Goal: Use online tool/utility: Utilize a website feature to perform a specific function

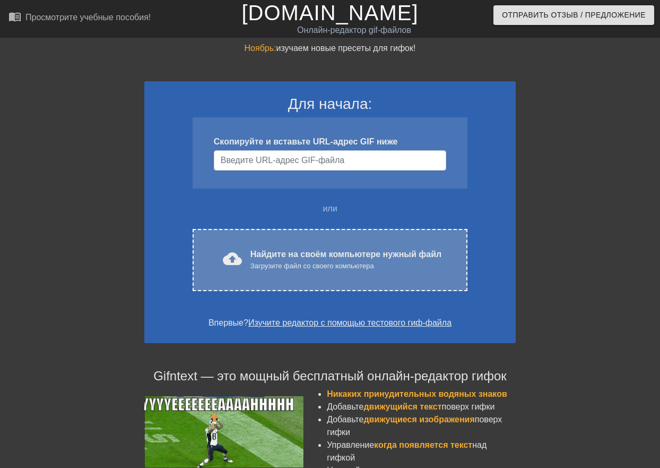
click at [389, 253] on ya-tr-span "Найдите на своём компьютере нужный файл" at bounding box center [346, 253] width 191 height 9
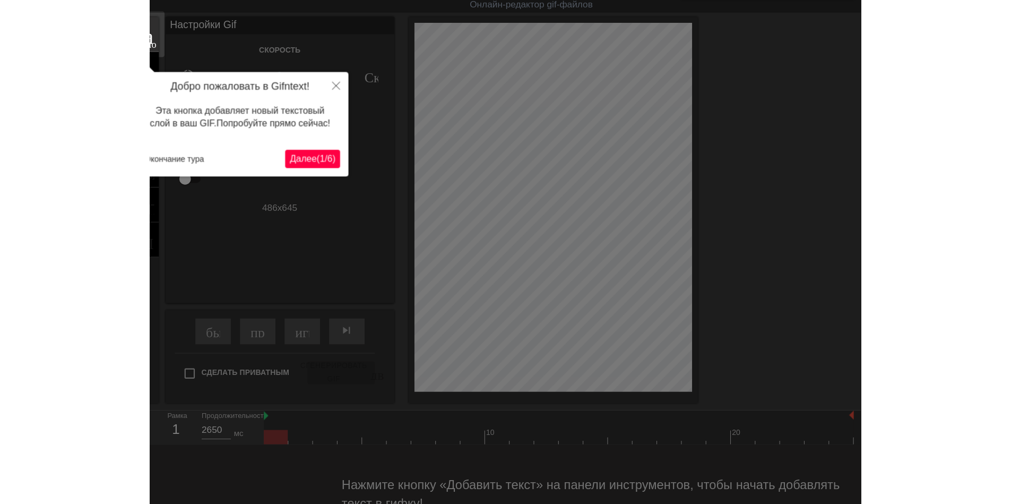
scroll to position [9, 0]
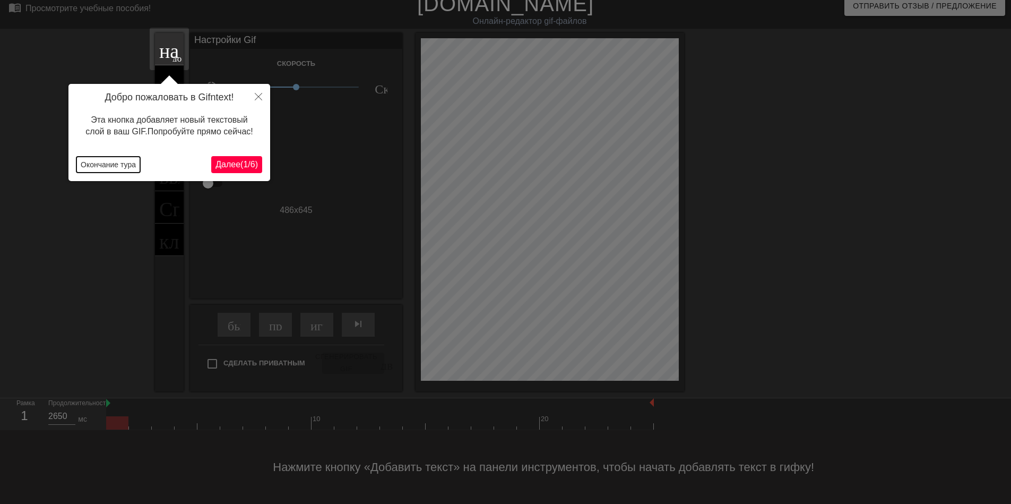
click at [123, 164] on ya-tr-span "Окончание тура" at bounding box center [108, 164] width 55 height 8
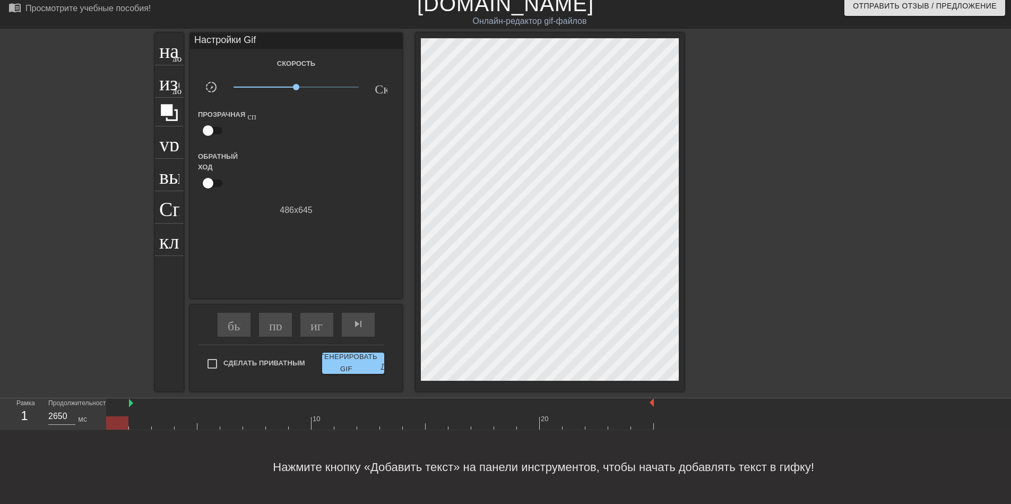
drag, startPoint x: 108, startPoint y: 405, endPoint x: 133, endPoint y: 409, distance: 24.8
click at [133, 409] on div "10 20" at bounding box center [380, 413] width 548 height 31
click at [313, 323] on body "menu_book_бук меню Просмотрите учебные пособия! [DOMAIN_NAME] Онлайн-редактор g…" at bounding box center [505, 247] width 1011 height 513
click at [317, 324] on ya-tr-span "играй_арроу" at bounding box center [348, 323] width 74 height 13
click at [317, 324] on span "pause" at bounding box center [317, 323] width 13 height 13
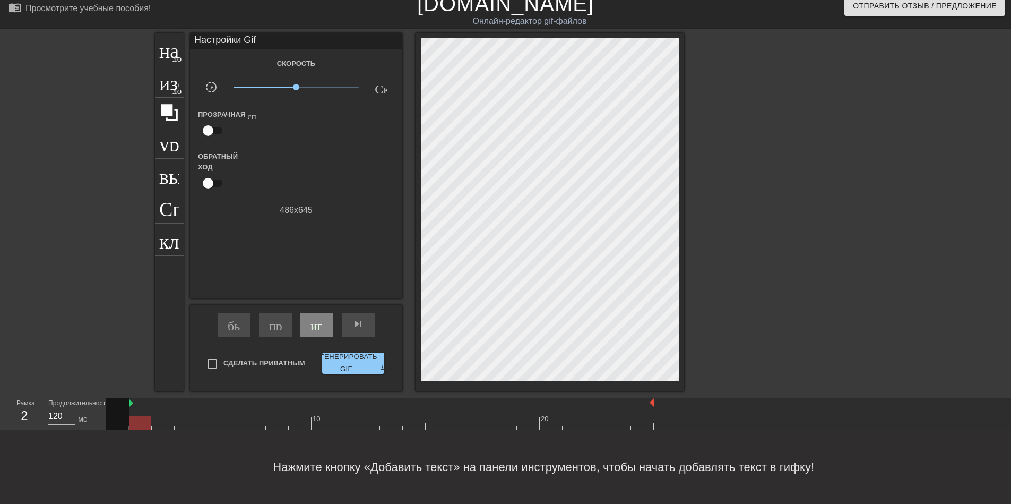
drag, startPoint x: 275, startPoint y: 423, endPoint x: 151, endPoint y: 424, distance: 124.2
click at [151, 424] on div at bounding box center [380, 422] width 548 height 13
click at [318, 327] on ya-tr-span "играй_арроу" at bounding box center [348, 323] width 74 height 13
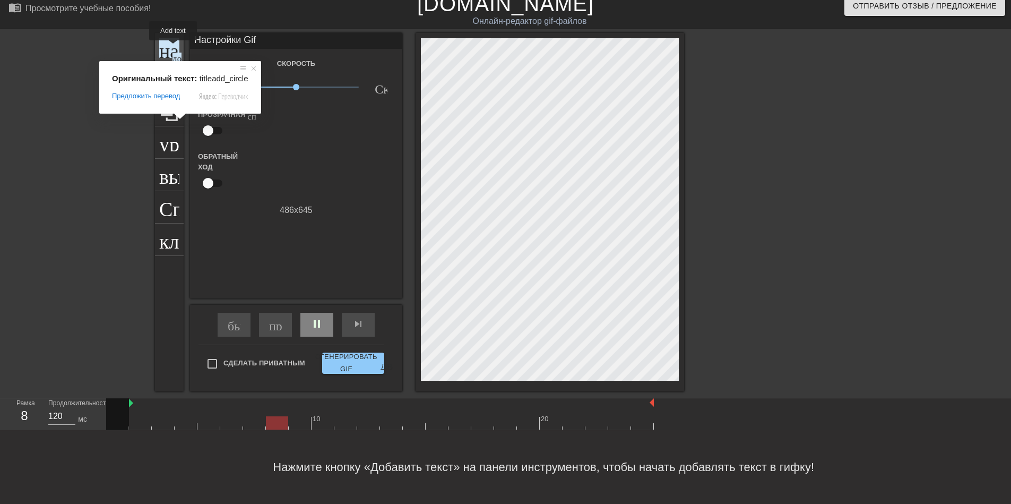
click at [173, 48] on ya-tr-span "название" at bounding box center [197, 48] width 76 height 20
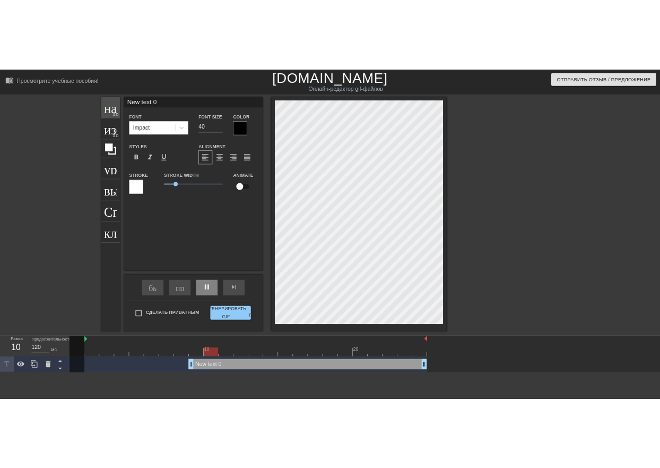
scroll to position [0, 0]
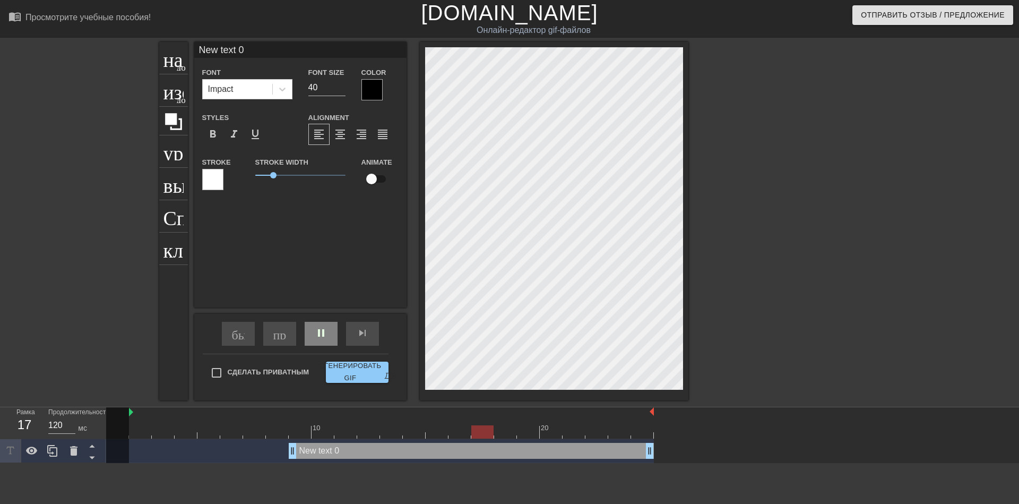
click at [250, 48] on input "New text 0" at bounding box center [300, 50] width 212 height 16
type input "150"
type input "New text"
type input "120"
type input "N"
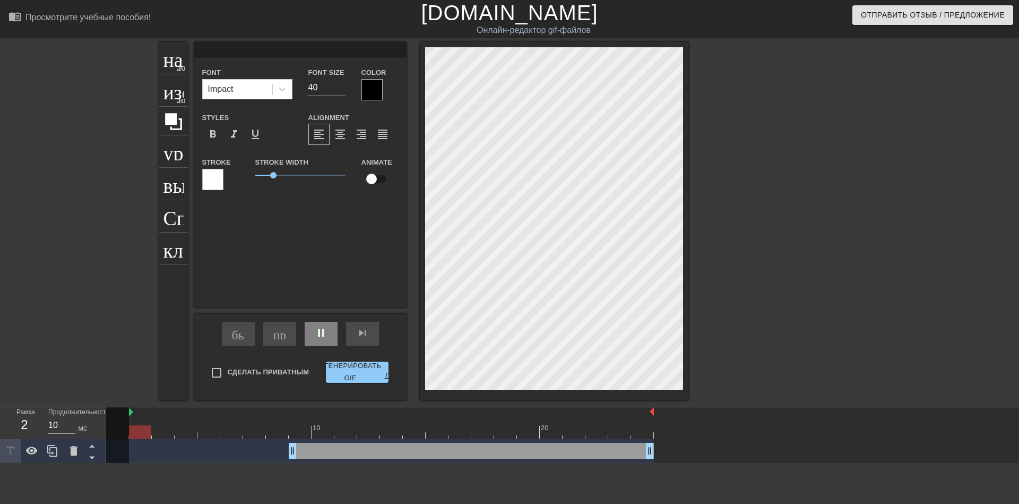
type input "120"
type input "G"
type input "150"
type input "120"
type input "П"
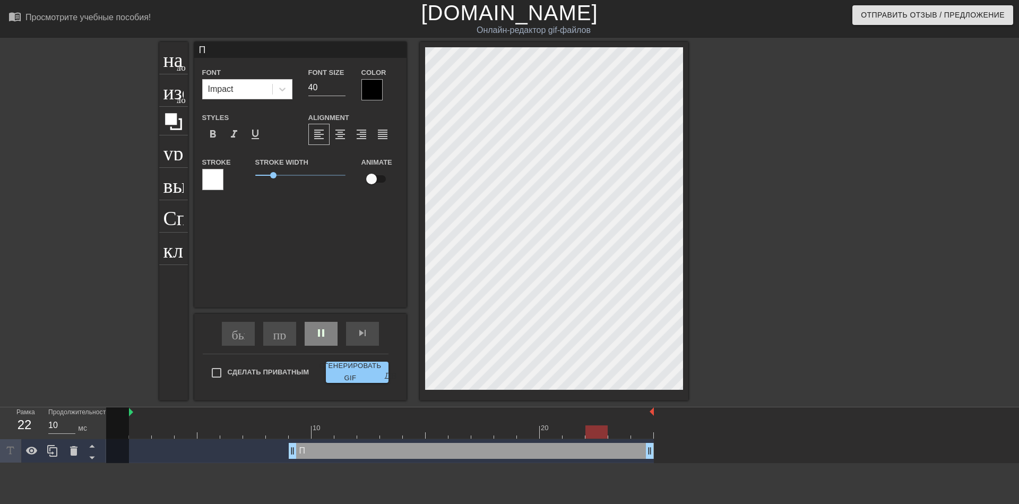
type input "120"
type input "По"
type input "150"
type input "Пор"
type input "120"
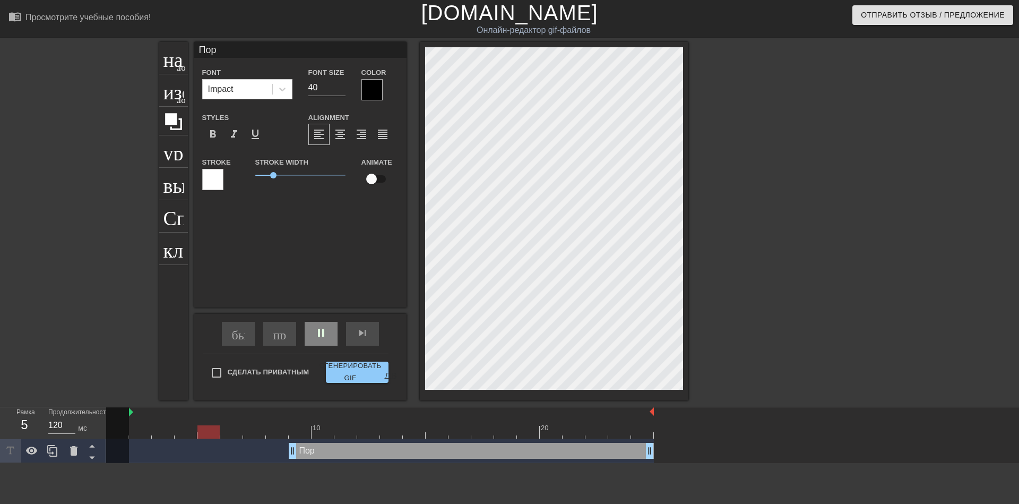
type input "Пора"
type input "120"
type input "Пора"
drag, startPoint x: 294, startPoint y: 455, endPoint x: 140, endPoint y: 438, distance: 154.9
click at [140, 438] on div "10 20 Пора drag_handle drag_handle" at bounding box center [562, 435] width 913 height 56
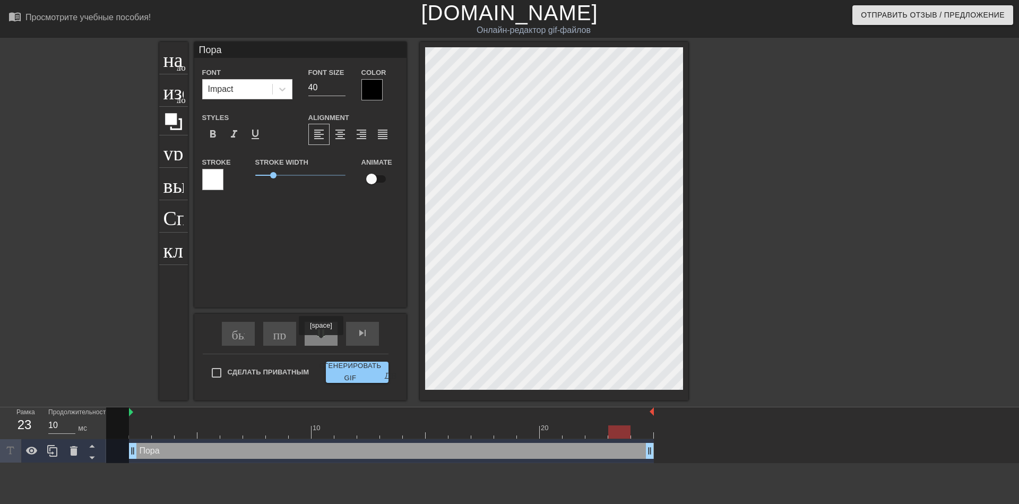
type input "120"
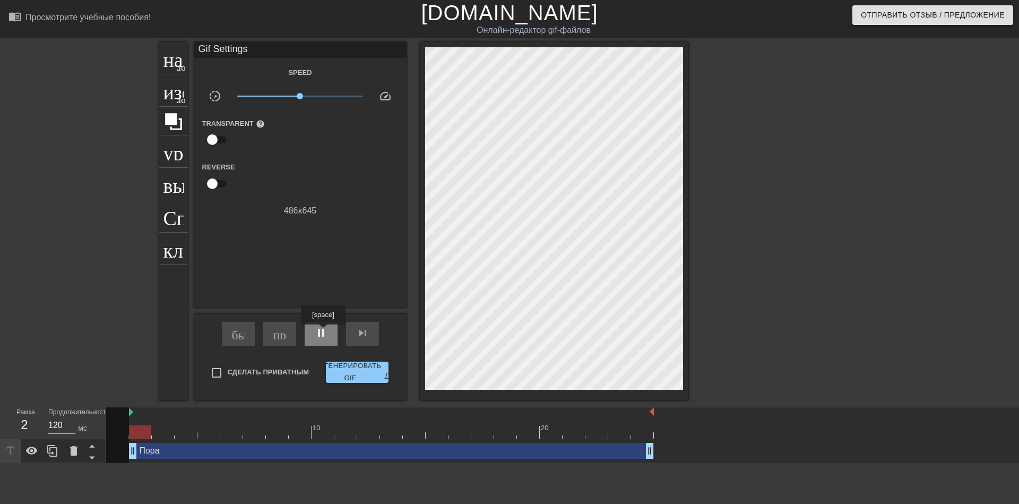
click at [323, 332] on span "pause" at bounding box center [321, 332] width 13 height 13
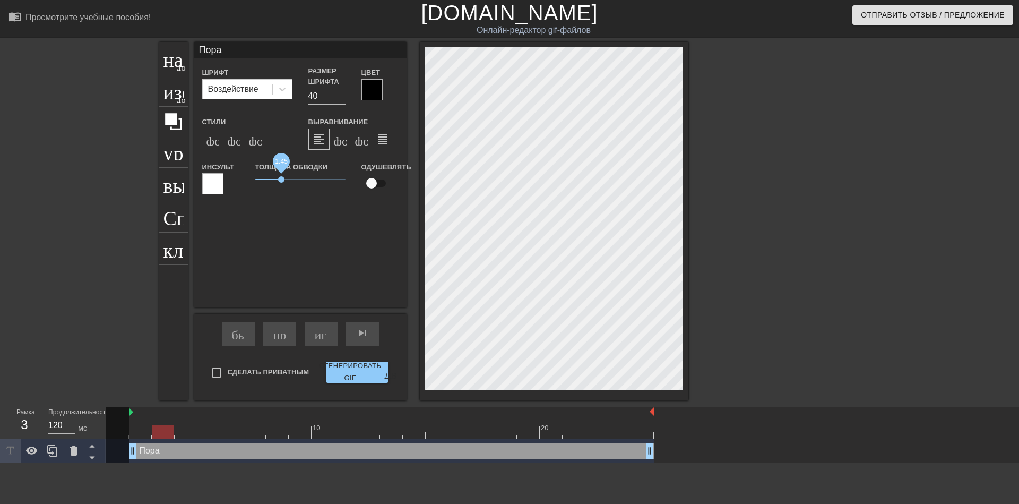
drag, startPoint x: 274, startPoint y: 177, endPoint x: 281, endPoint y: 179, distance: 6.7
click at [281, 179] on span "1.45" at bounding box center [281, 179] width 6 height 6
drag, startPoint x: 281, startPoint y: 179, endPoint x: 288, endPoint y: 183, distance: 8.1
click at [288, 183] on span "1.85" at bounding box center [300, 179] width 90 height 13
click at [171, 58] on ya-tr-span "название" at bounding box center [201, 57] width 76 height 20
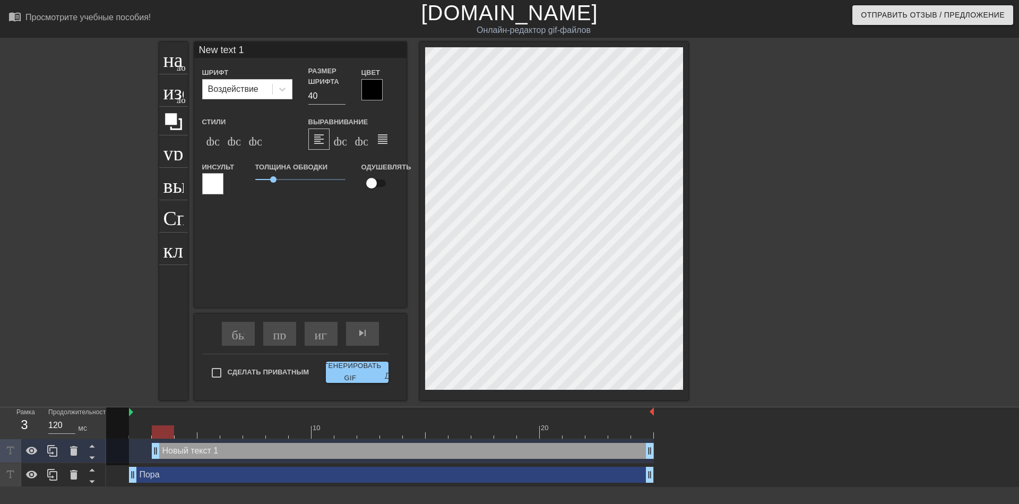
click at [246, 54] on input "New text 1" at bounding box center [300, 50] width 212 height 16
type input "N"
type input "копать"
drag, startPoint x: 273, startPoint y: 182, endPoint x: 287, endPoint y: 185, distance: 14.2
click at [287, 185] on span "1.8" at bounding box center [300, 179] width 90 height 13
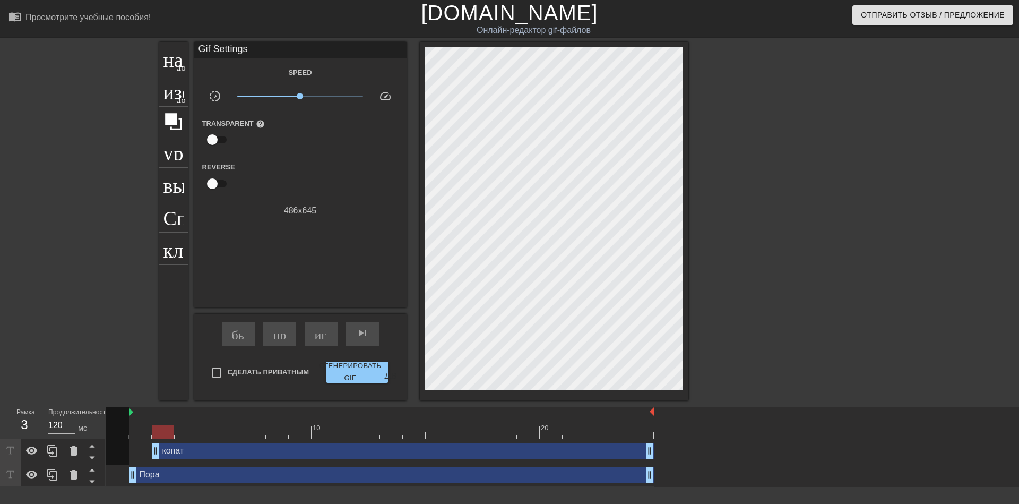
click at [660, 324] on div at bounding box center [780, 201] width 159 height 318
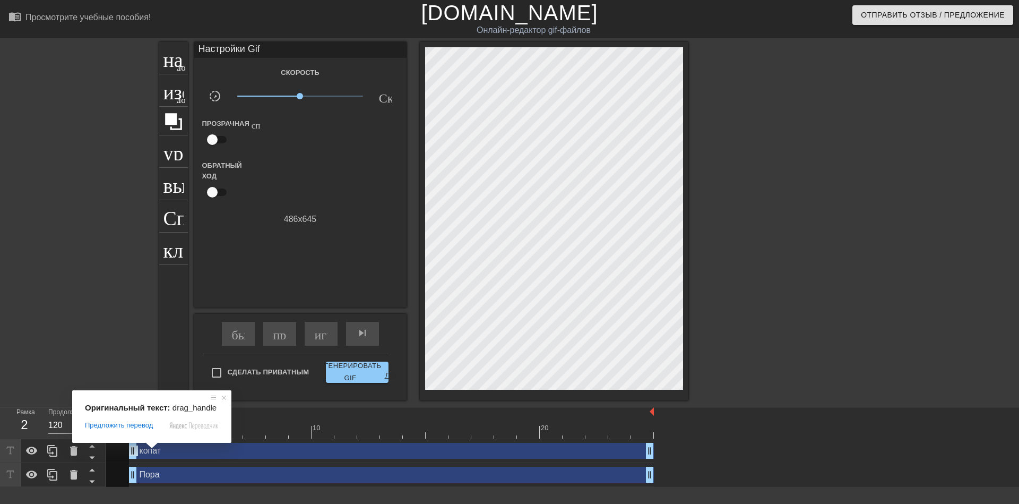
drag, startPoint x: 154, startPoint y: 454, endPoint x: 133, endPoint y: 451, distance: 21.4
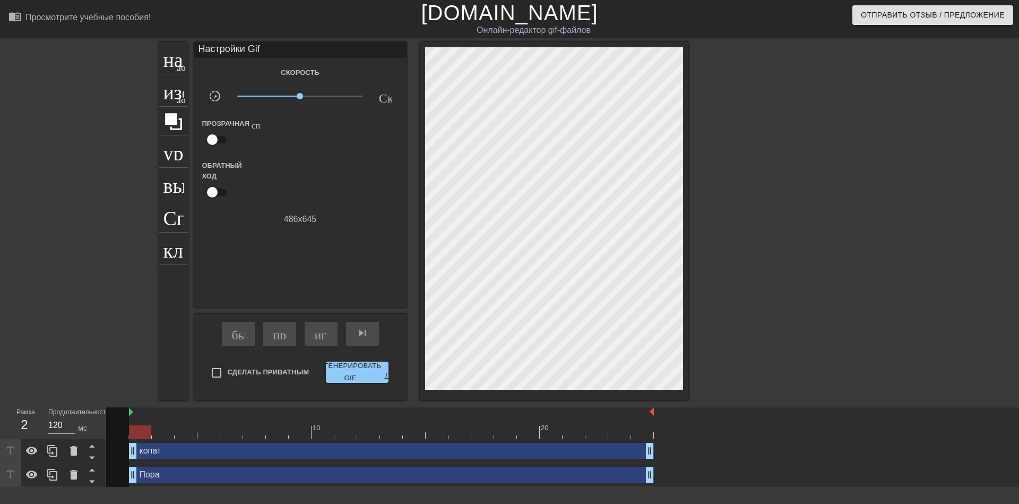
drag, startPoint x: 240, startPoint y: 109, endPoint x: 277, endPoint y: 111, distance: 36.2
click at [253, 102] on div "Скорость slow_motion_video х1.00 Скорость Прозрачная справка Обратный ход 486 x…" at bounding box center [300, 146] width 196 height 160
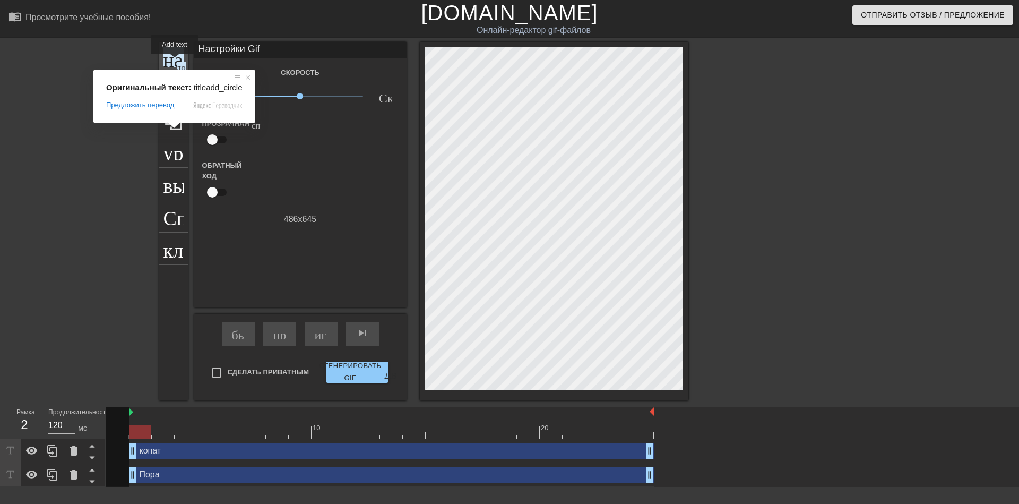
click at [175, 62] on ya-tr-span "название" at bounding box center [201, 57] width 76 height 20
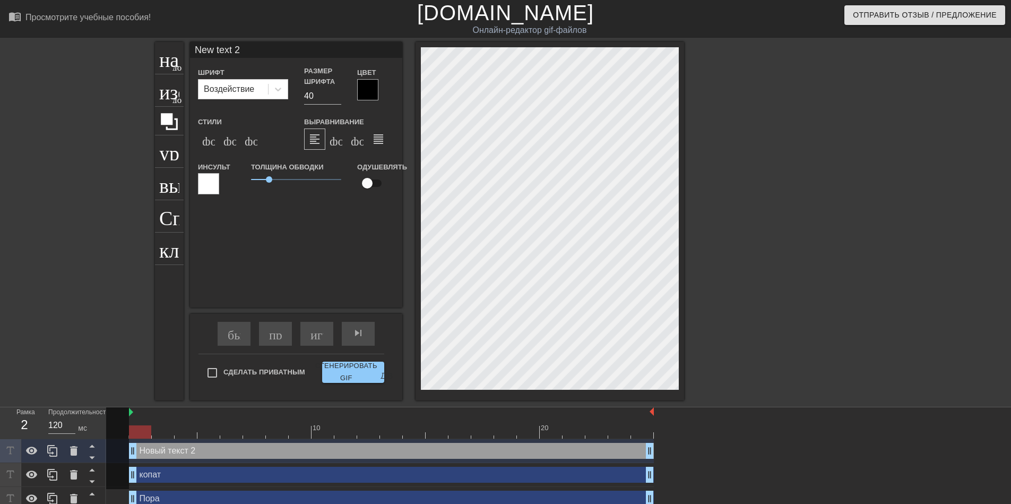
click at [242, 53] on input "New text 2" at bounding box center [296, 50] width 212 height 16
type input "N"
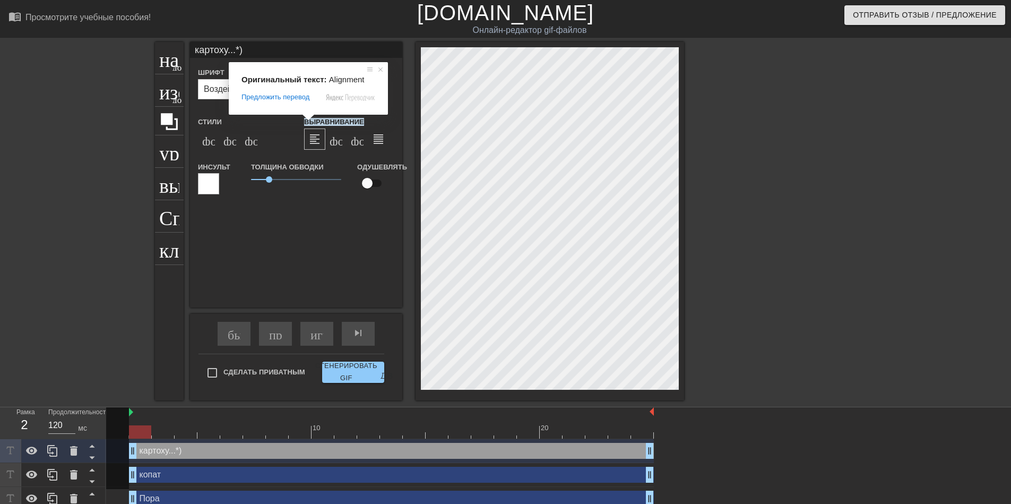
type input "картоху...*)"
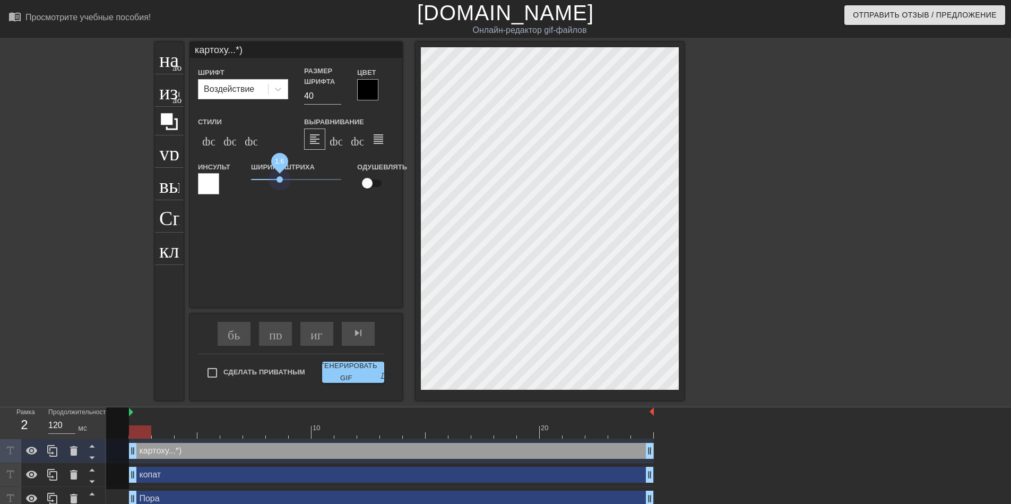
drag, startPoint x: 269, startPoint y: 180, endPoint x: 280, endPoint y: 183, distance: 12.1
click at [280, 183] on span "1.6" at bounding box center [296, 179] width 90 height 13
click at [660, 376] on div "название добавить_круг изображение добавить_круг урожай выбор_размера_фото_боль…" at bounding box center [505, 221] width 1011 height 358
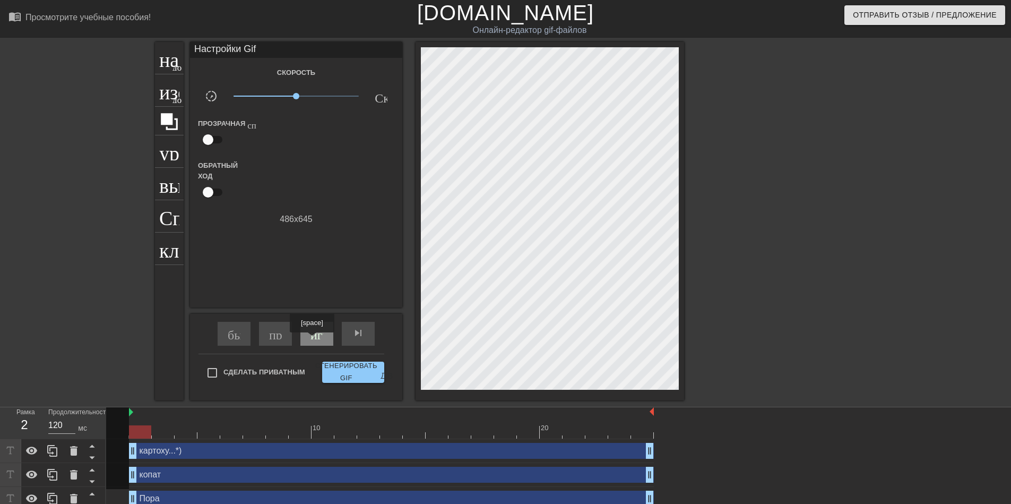
click at [312, 340] on div "играй_арроу" at bounding box center [316, 334] width 33 height 24
type input "120"
click at [215, 372] on input "Сделать Приватным" at bounding box center [212, 372] width 22 height 22
checkbox input "true"
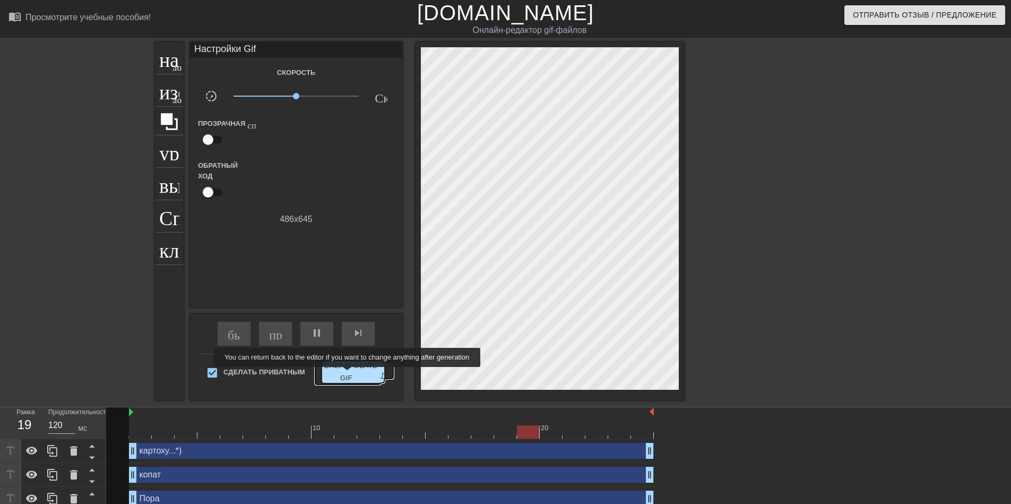
type input "150"
click at [349, 373] on ya-tr-span "Сгенерировать GIF" at bounding box center [346, 372] width 62 height 24
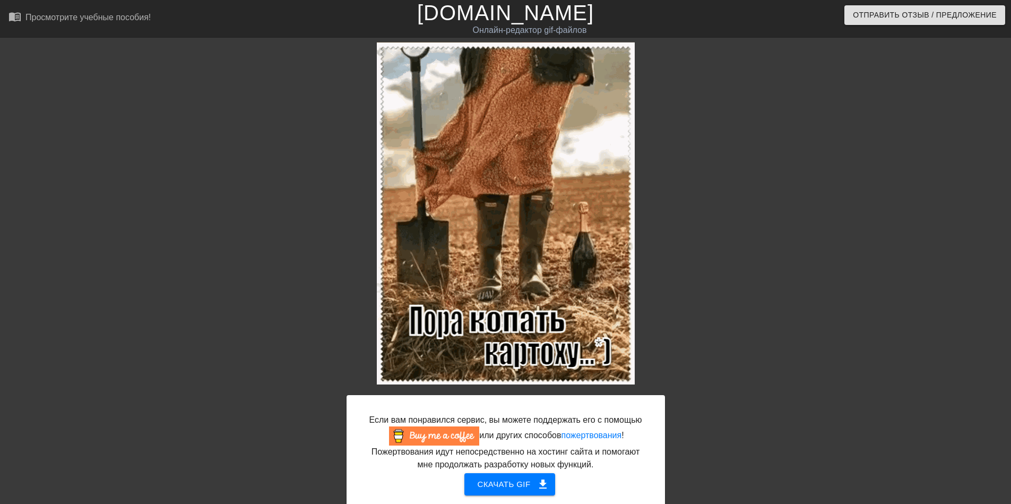
click at [660, 292] on div at bounding box center [757, 201] width 159 height 318
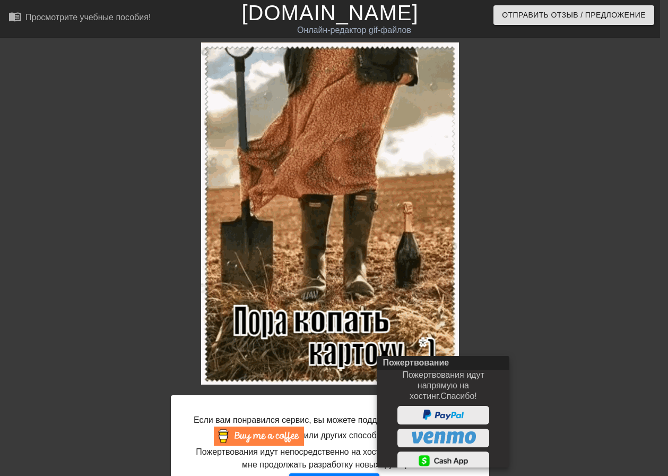
drag, startPoint x: 356, startPoint y: 193, endPoint x: 760, endPoint y: 202, distance: 404.1
click at [660, 202] on html "menu_book_бук меню Просмотрите учебные пособия! [DOMAIN_NAME] Онлайн-редактор g…" at bounding box center [334, 277] width 668 height 554
click at [547, 298] on div at bounding box center [334, 238] width 668 height 476
